Goal: Find specific page/section: Find specific page/section

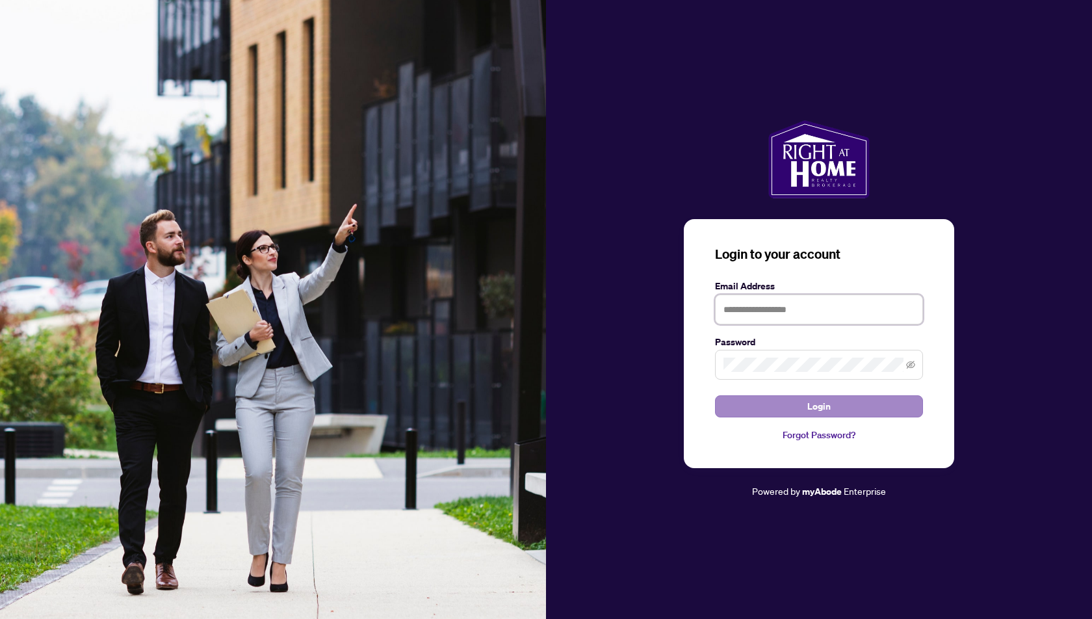
type input "**********"
click at [804, 400] on button "Login" at bounding box center [819, 406] width 208 height 22
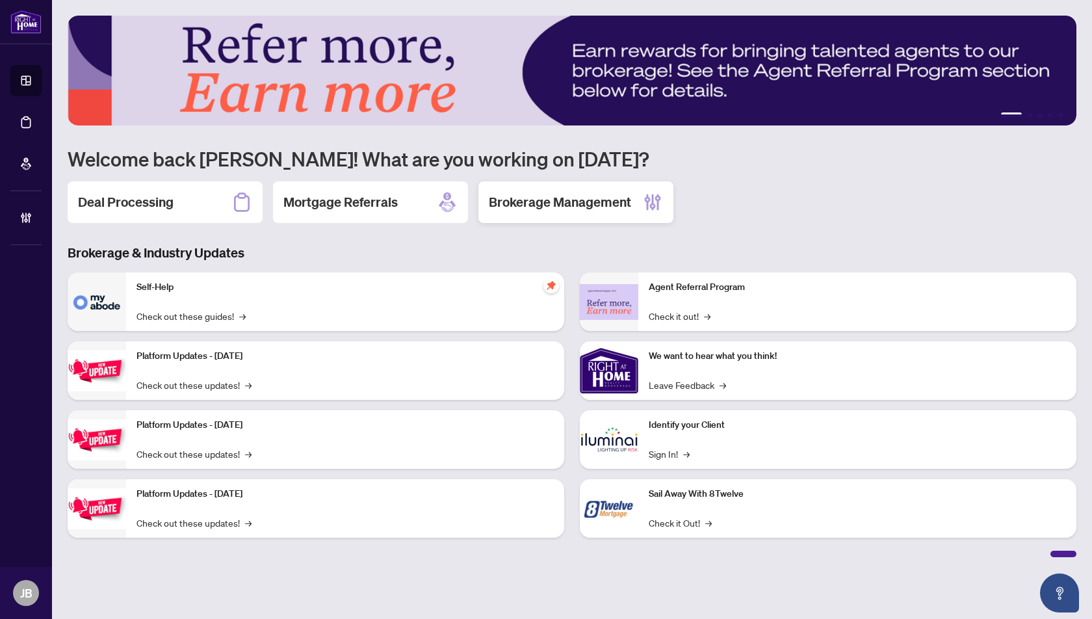
click at [574, 202] on h2 "Brokerage Management" at bounding box center [560, 202] width 142 height 18
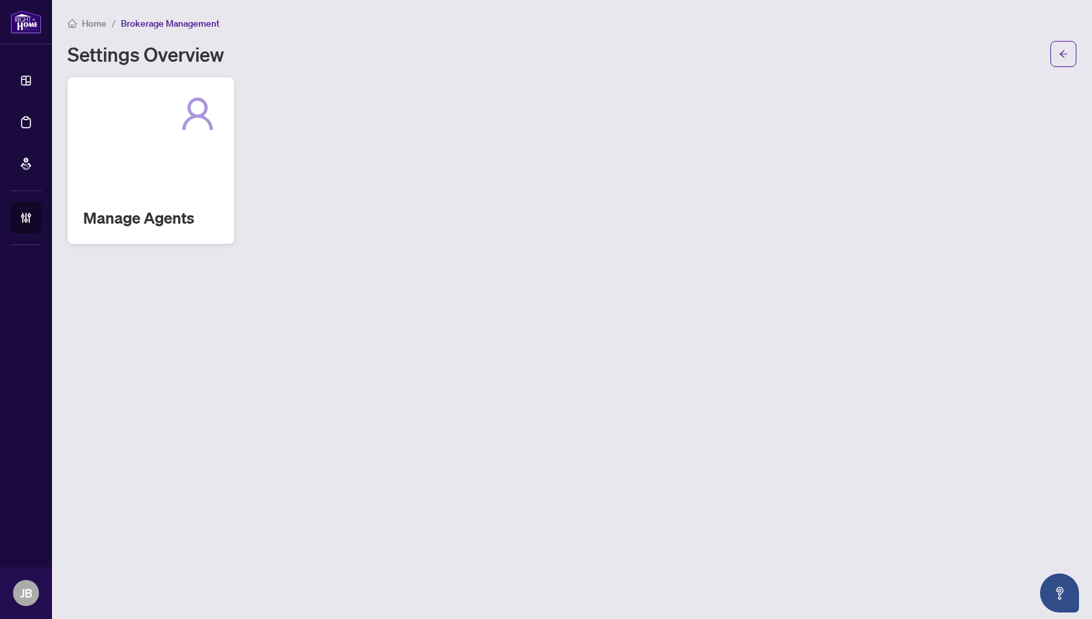
click at [152, 139] on div "Manage Agents" at bounding box center [151, 160] width 166 height 166
